Goal: Understand process/instructions: Learn how to perform a task or action

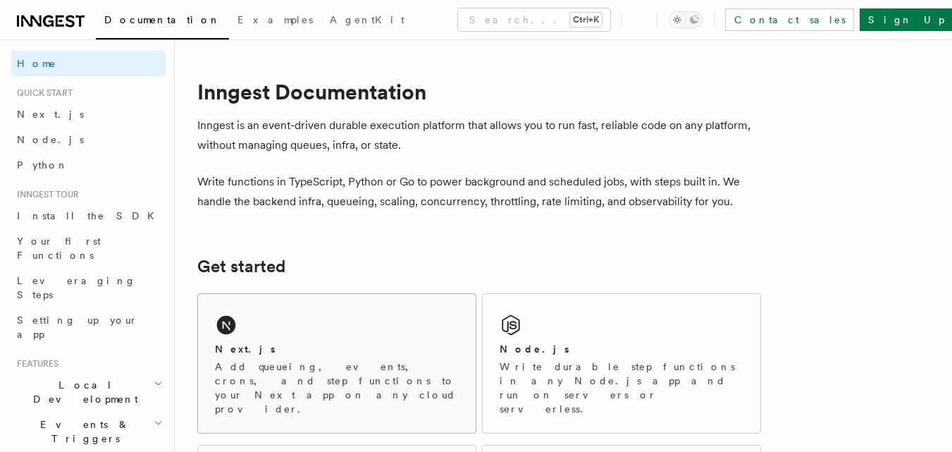
click at [321, 312] on div "Next.js Add queueing, events, crons, and step functions to your Next app on any…" at bounding box center [337, 363] width 278 height 139
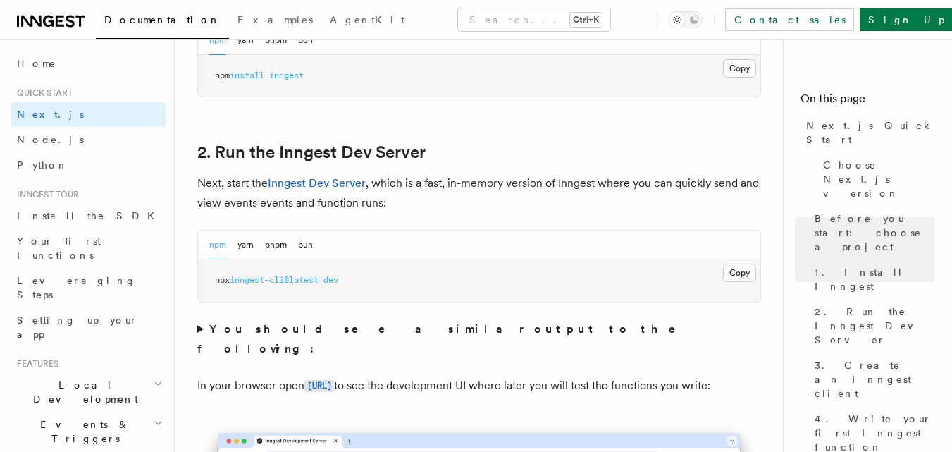
scroll to position [939, 0]
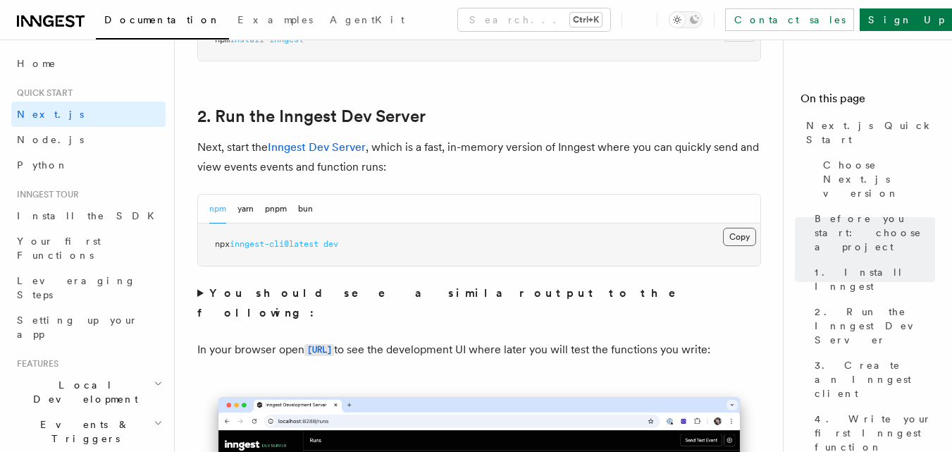
click at [750, 237] on button "Copy Copied" at bounding box center [739, 237] width 33 height 18
